Goal: Transaction & Acquisition: Obtain resource

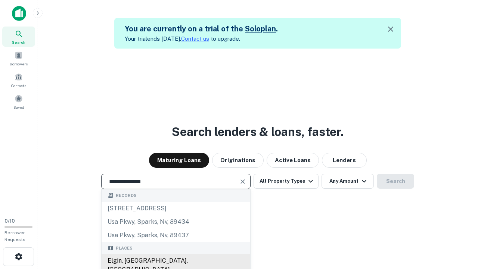
click at [175, 260] on div "Elgin, [GEOGRAPHIC_DATA], [GEOGRAPHIC_DATA]" at bounding box center [176, 265] width 149 height 22
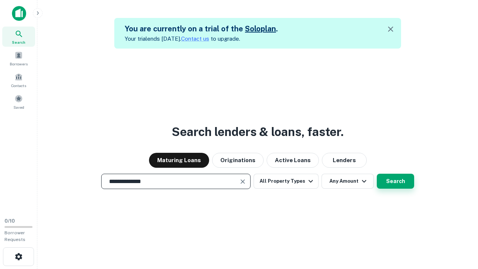
type input "**********"
click at [377, 174] on button "Search" at bounding box center [395, 181] width 37 height 15
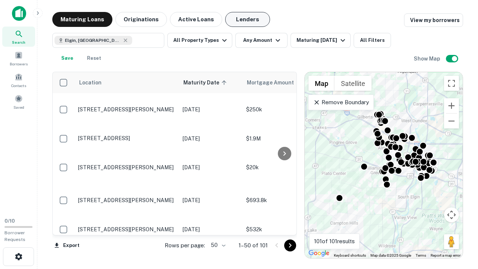
click at [247, 19] on button "Lenders" at bounding box center [247, 19] width 45 height 15
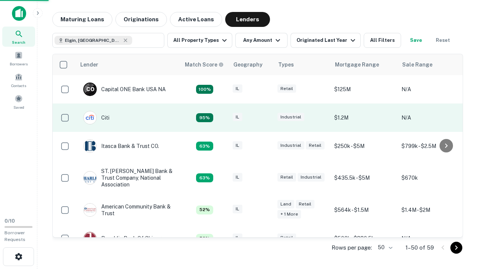
click at [265, 118] on div "IL" at bounding box center [250, 118] width 37 height 10
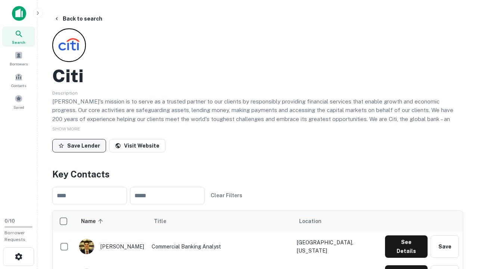
click at [79, 145] on button "Save Lender" at bounding box center [79, 145] width 54 height 13
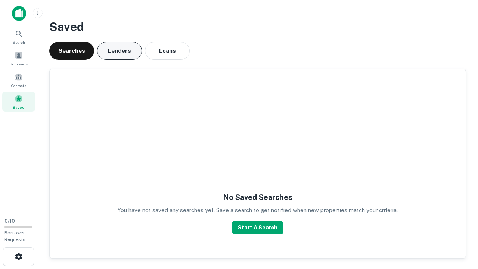
click at [119, 51] on button "Lenders" at bounding box center [119, 51] width 45 height 18
